Goal: Find specific page/section: Find specific page/section

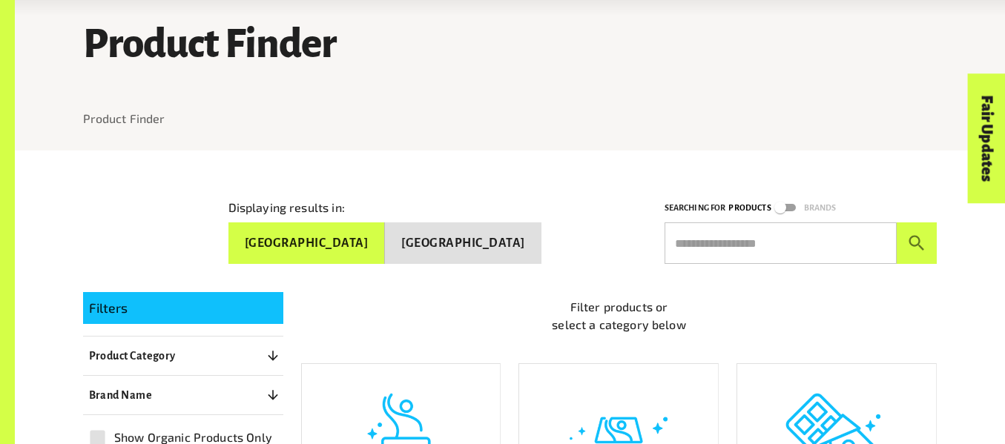
scroll to position [92, 0]
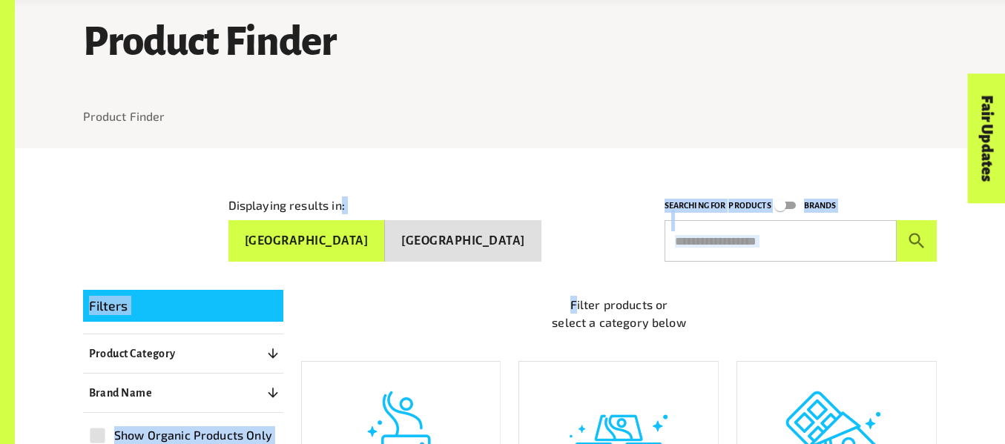
drag, startPoint x: 340, startPoint y: 253, endPoint x: 323, endPoint y: 312, distance: 61.9
click at [320, 314] on p "Filter products or select a category below" at bounding box center [619, 314] width 636 height 36
click at [278, 314] on div "Filters" at bounding box center [183, 305] width 200 height 31
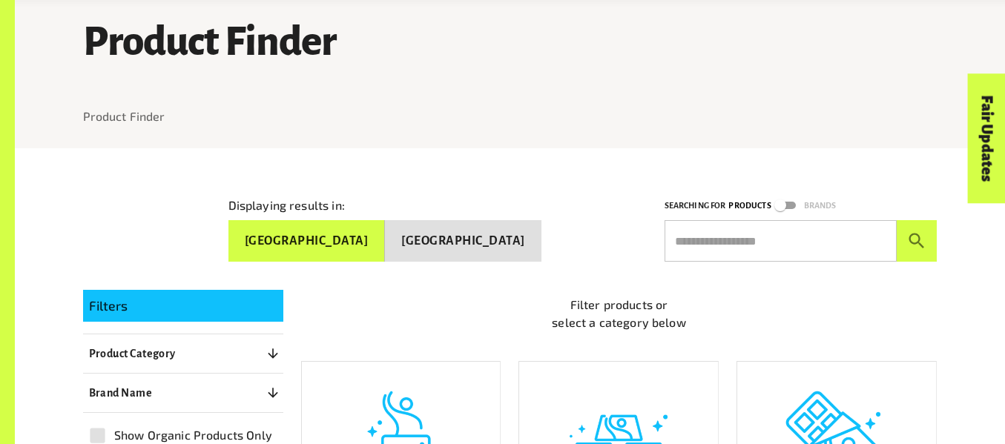
click at [274, 351] on icon "button" at bounding box center [273, 353] width 15 height 15
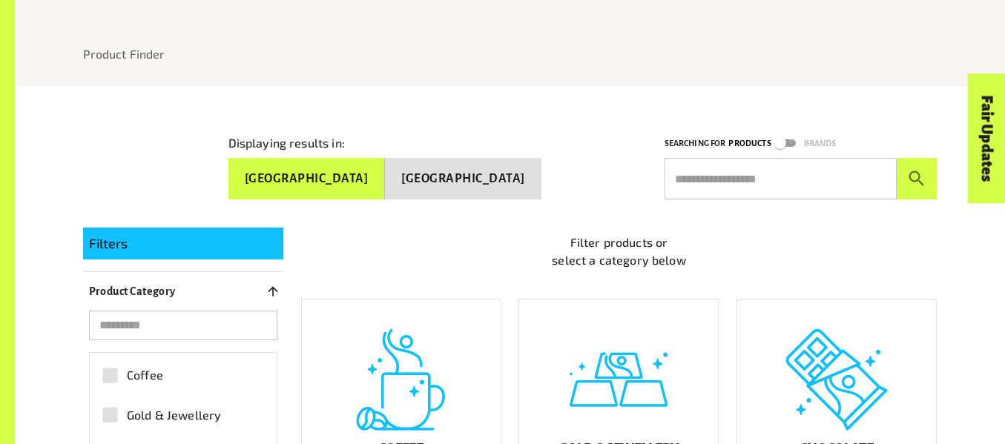
scroll to position [168, 0]
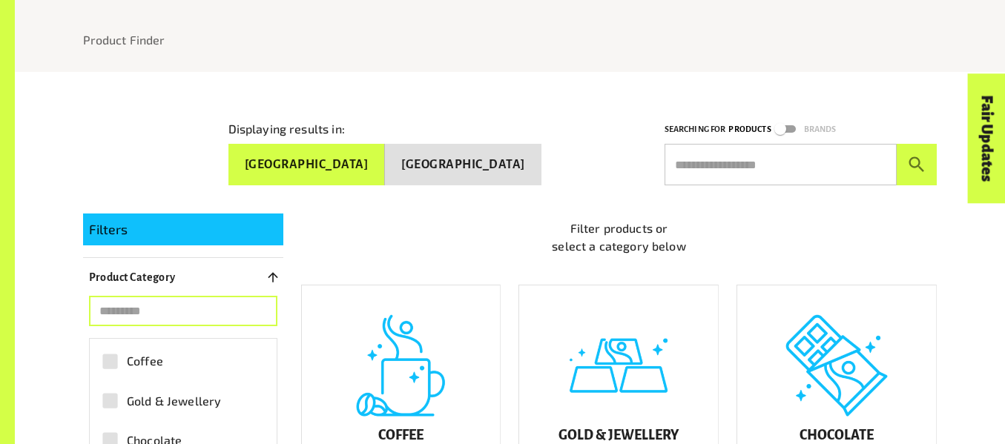
click at [240, 311] on input "search" at bounding box center [183, 312] width 188 height 30
type input "*******"
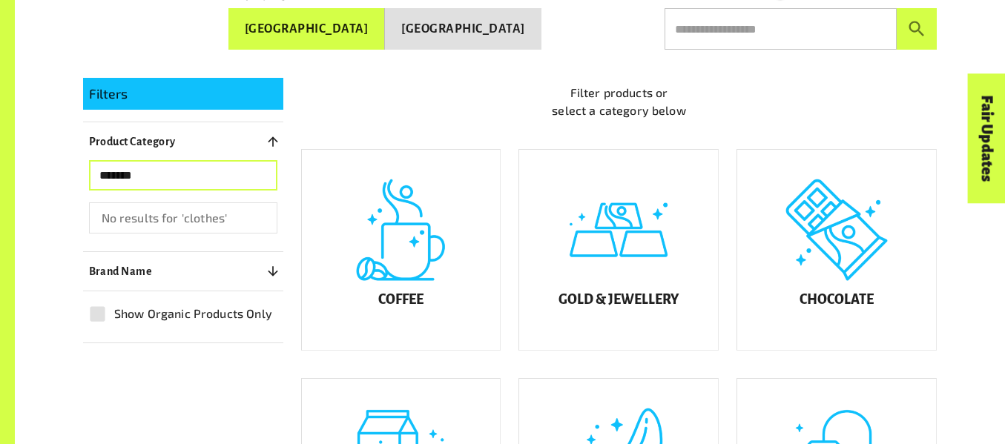
scroll to position [305, 0]
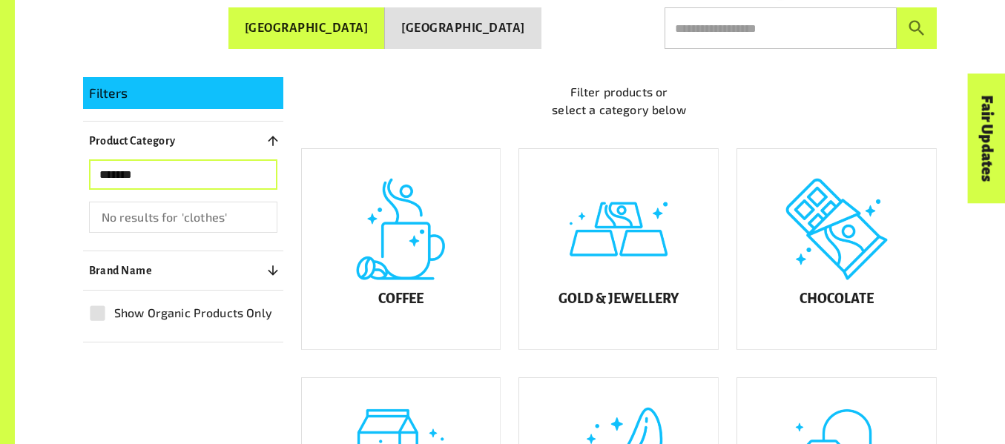
click at [248, 319] on label "Show Organic Products Only" at bounding box center [178, 313] width 194 height 33
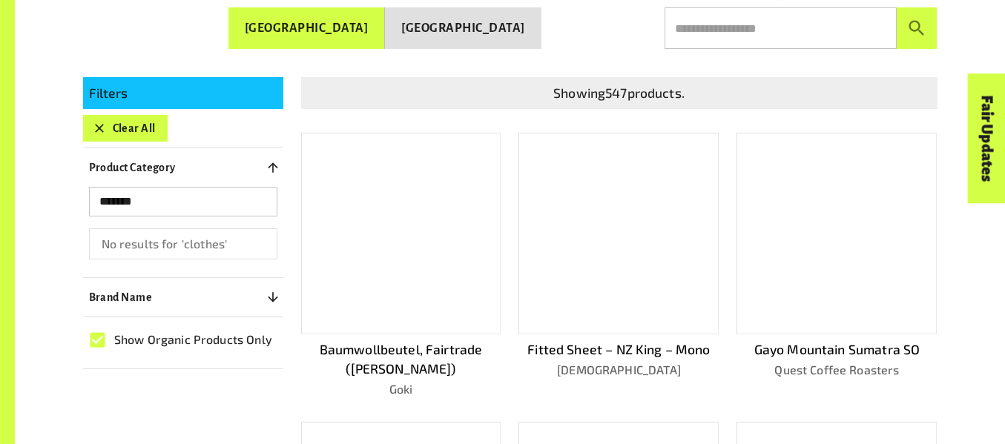
click at [266, 303] on button "Brand Name 0" at bounding box center [183, 297] width 200 height 27
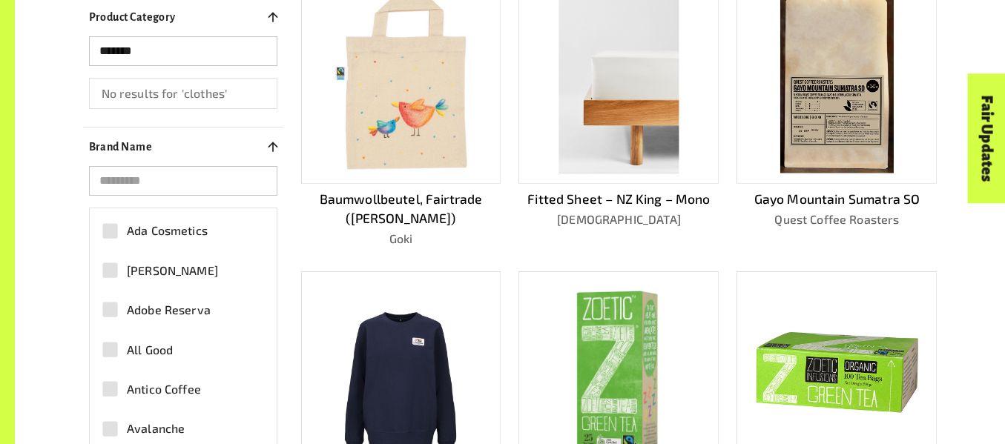
scroll to position [457, 0]
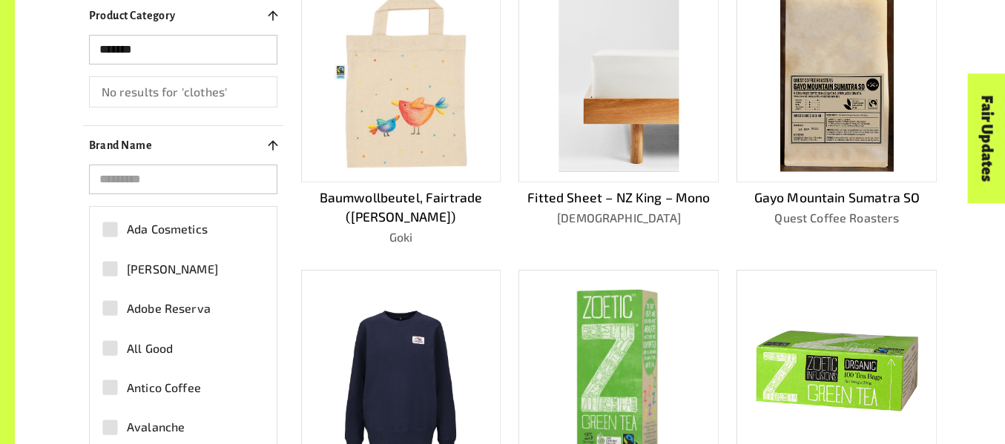
click at [151, 341] on span "All Good" at bounding box center [150, 349] width 46 height 18
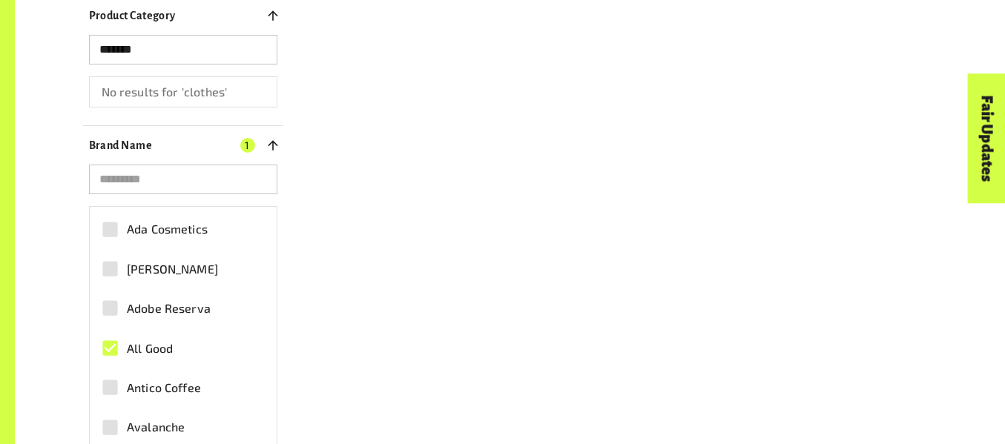
click at [243, 152] on button "Brand Name 1" at bounding box center [183, 145] width 200 height 27
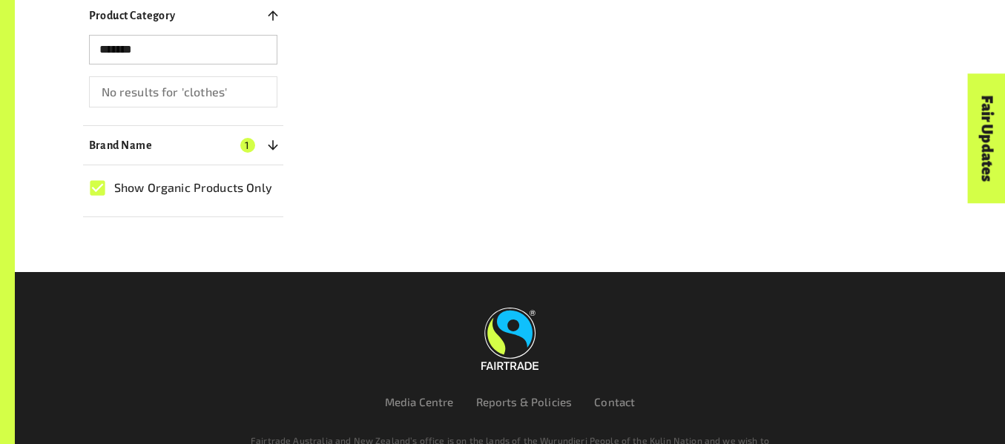
click at [243, 152] on button "Brand Name 1" at bounding box center [183, 145] width 200 height 27
